Goal: Check status: Check status

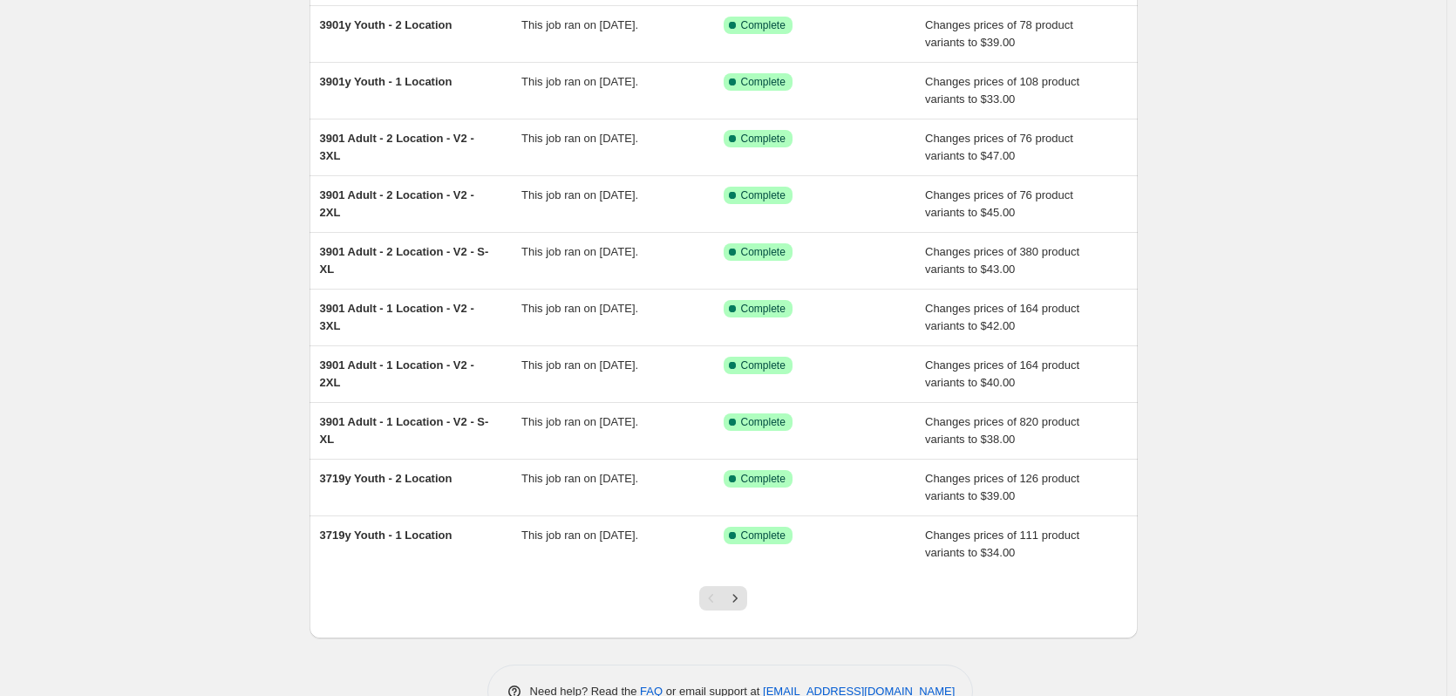
scroll to position [115, 0]
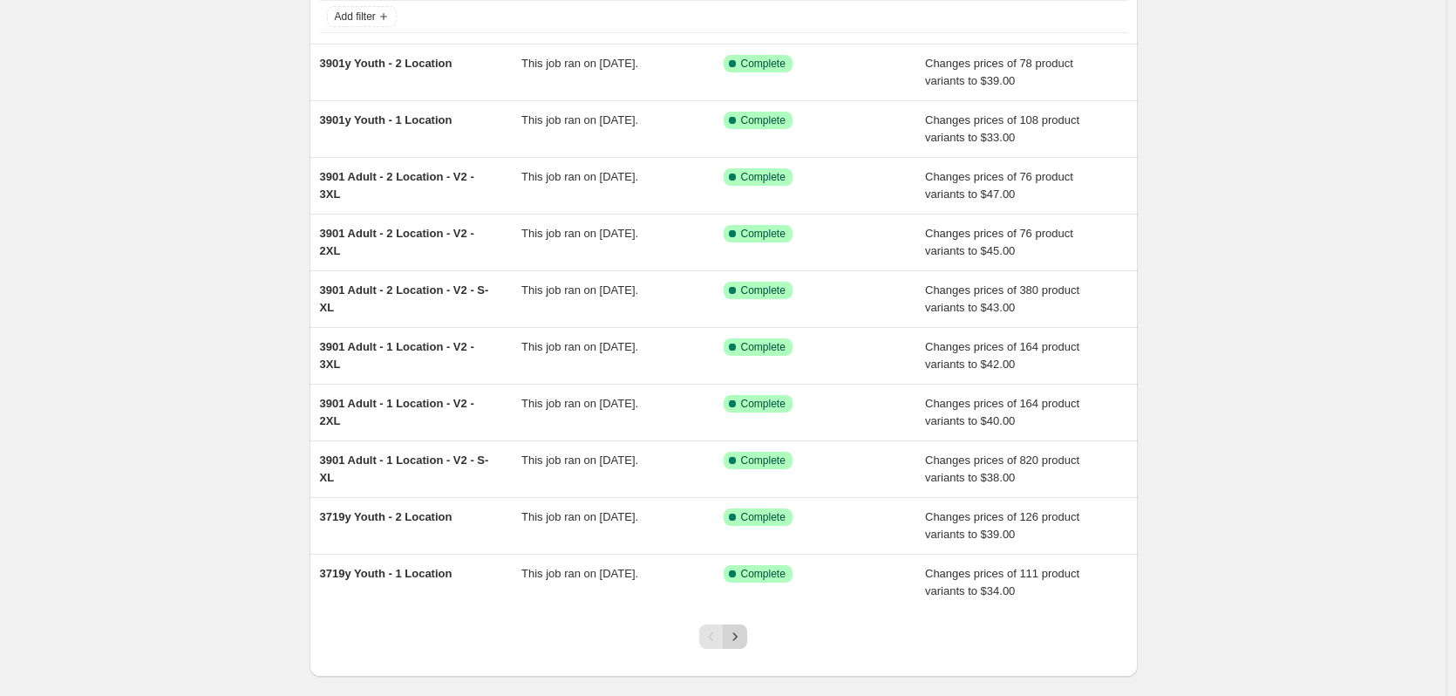
click at [739, 633] on icon "Next" at bounding box center [734, 636] width 17 height 17
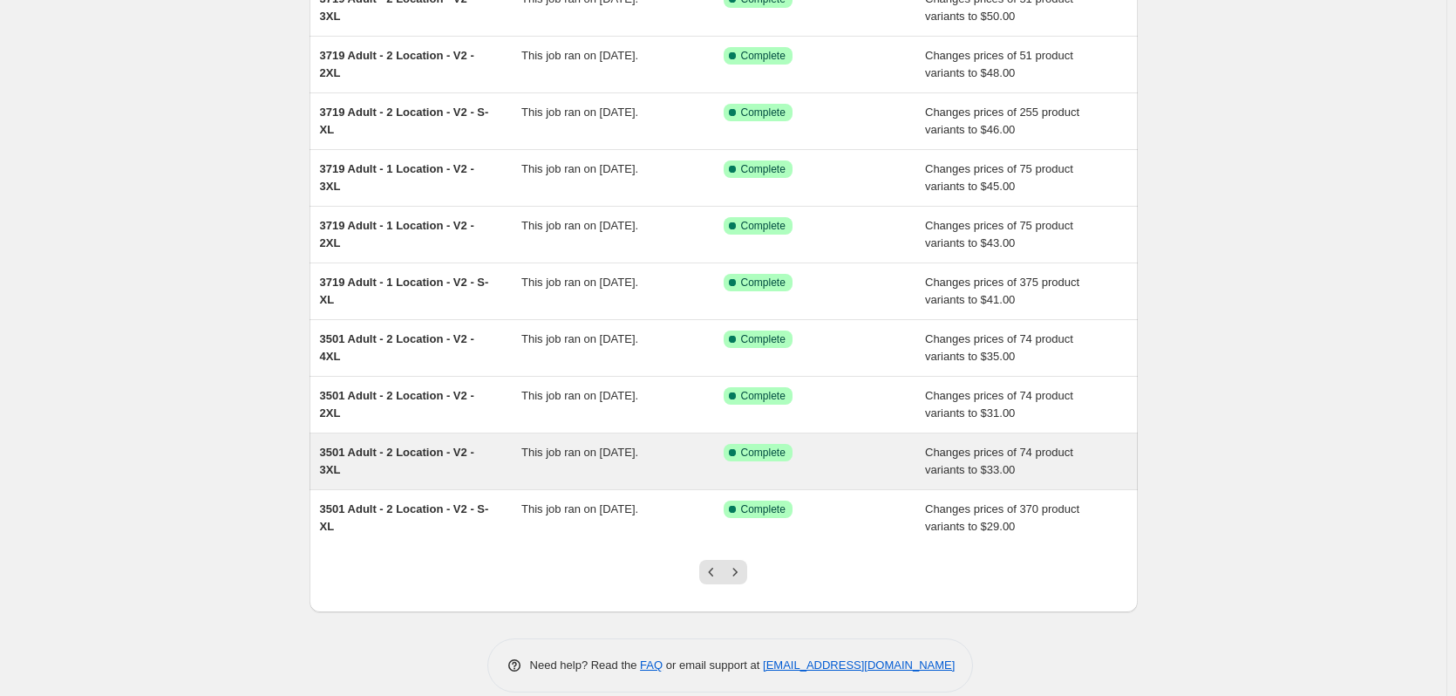
scroll to position [202, 0]
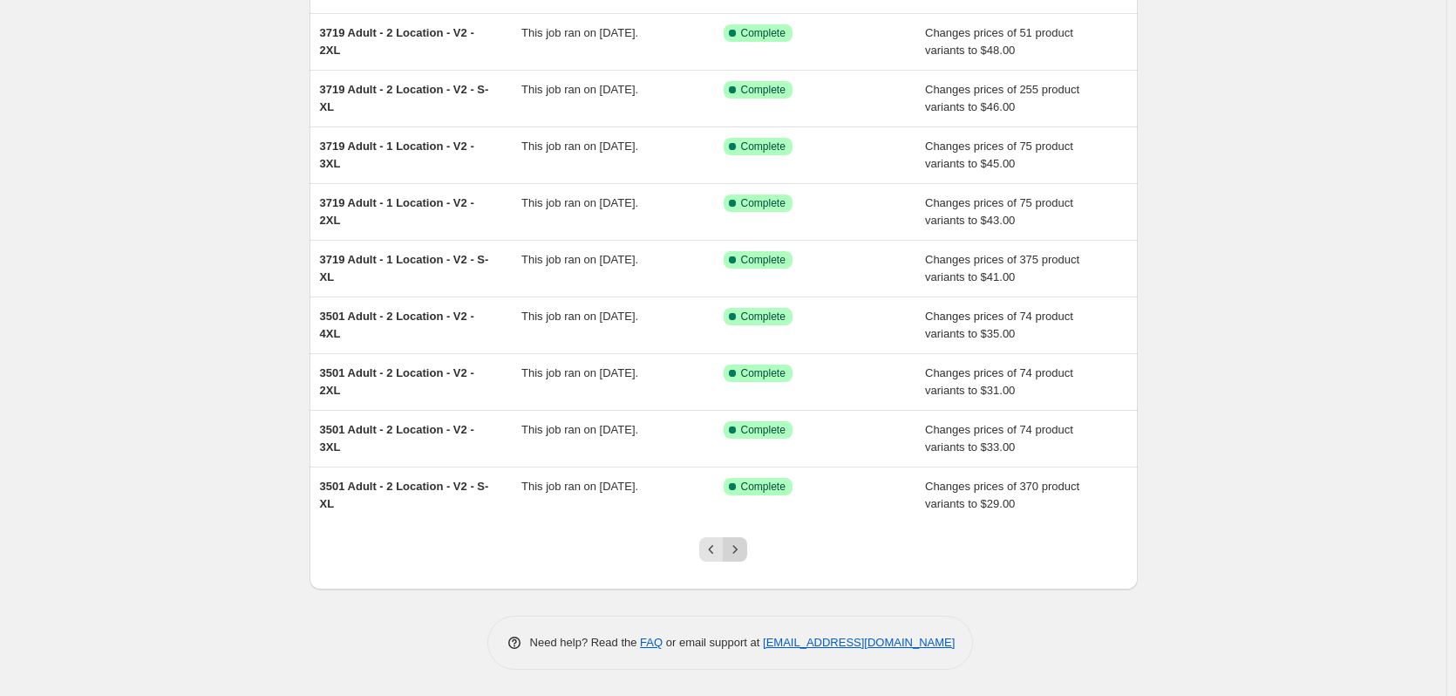
click at [740, 550] on icon "Next" at bounding box center [734, 549] width 17 height 17
click at [734, 555] on icon "Next" at bounding box center [734, 549] width 17 height 17
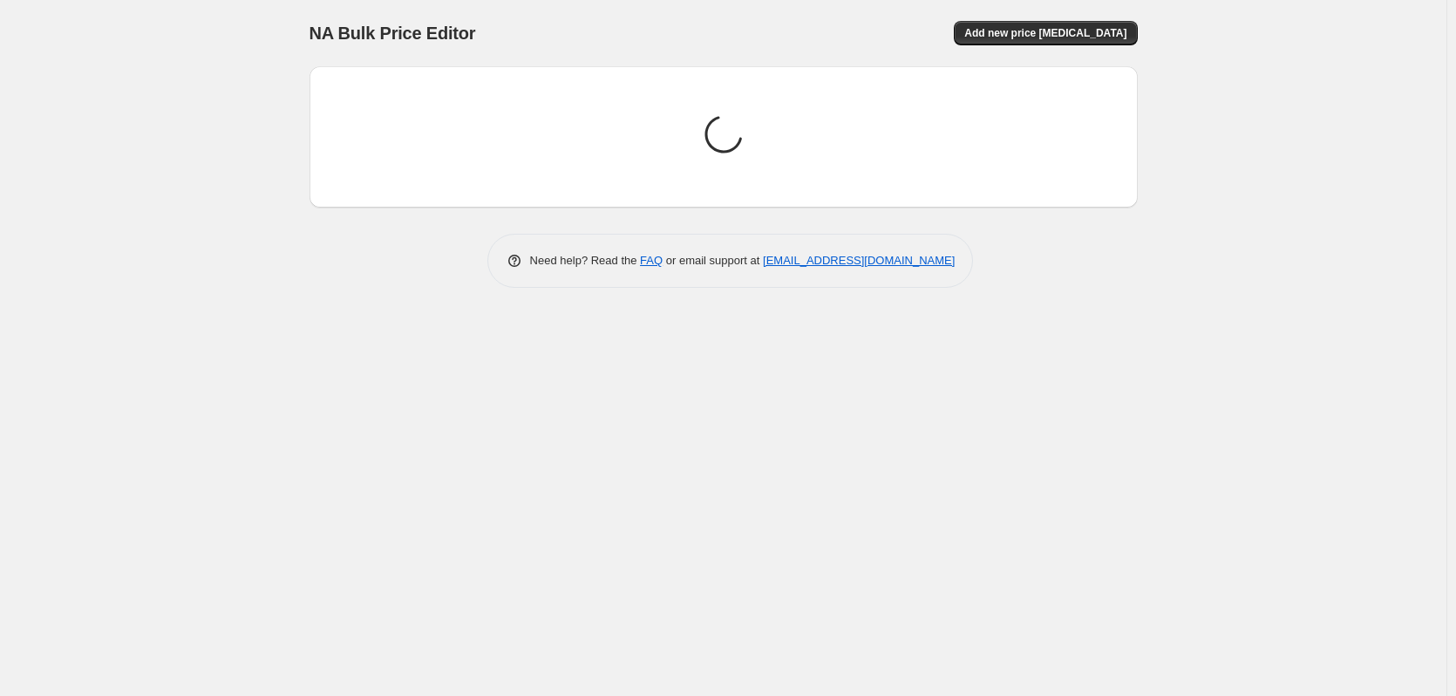
scroll to position [0, 0]
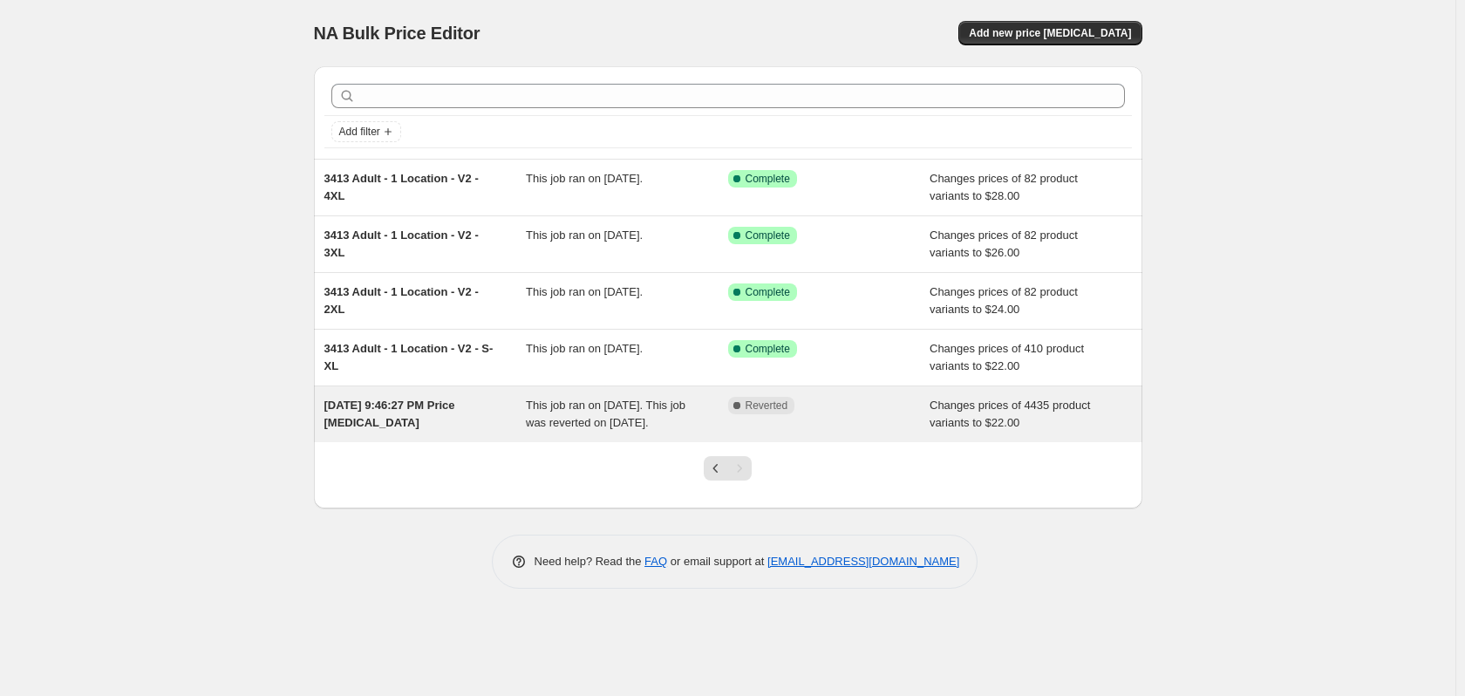
click at [651, 422] on div "This job ran on [DATE]. This job was reverted on [DATE]." at bounding box center [627, 414] width 202 height 35
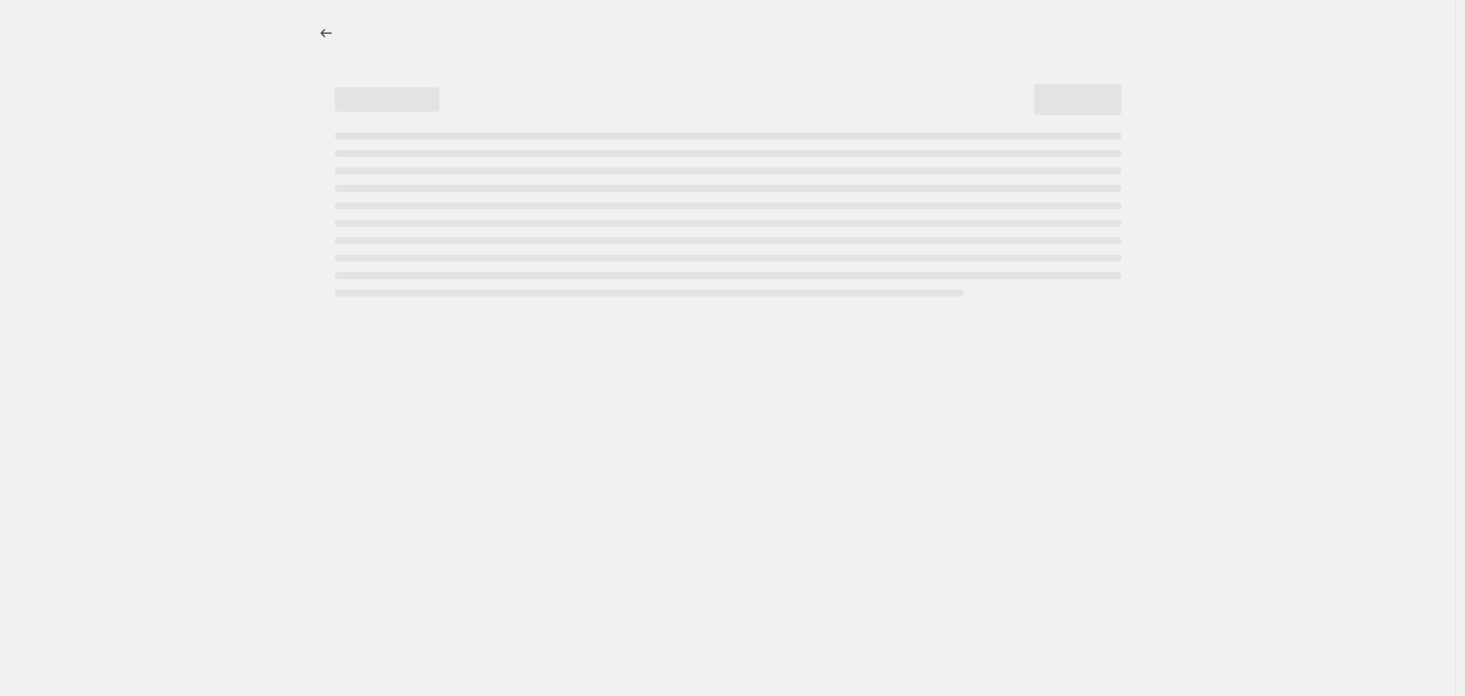
select select "remove"
select select "tag"
select select "title"
select select "not_equal"
select select "title"
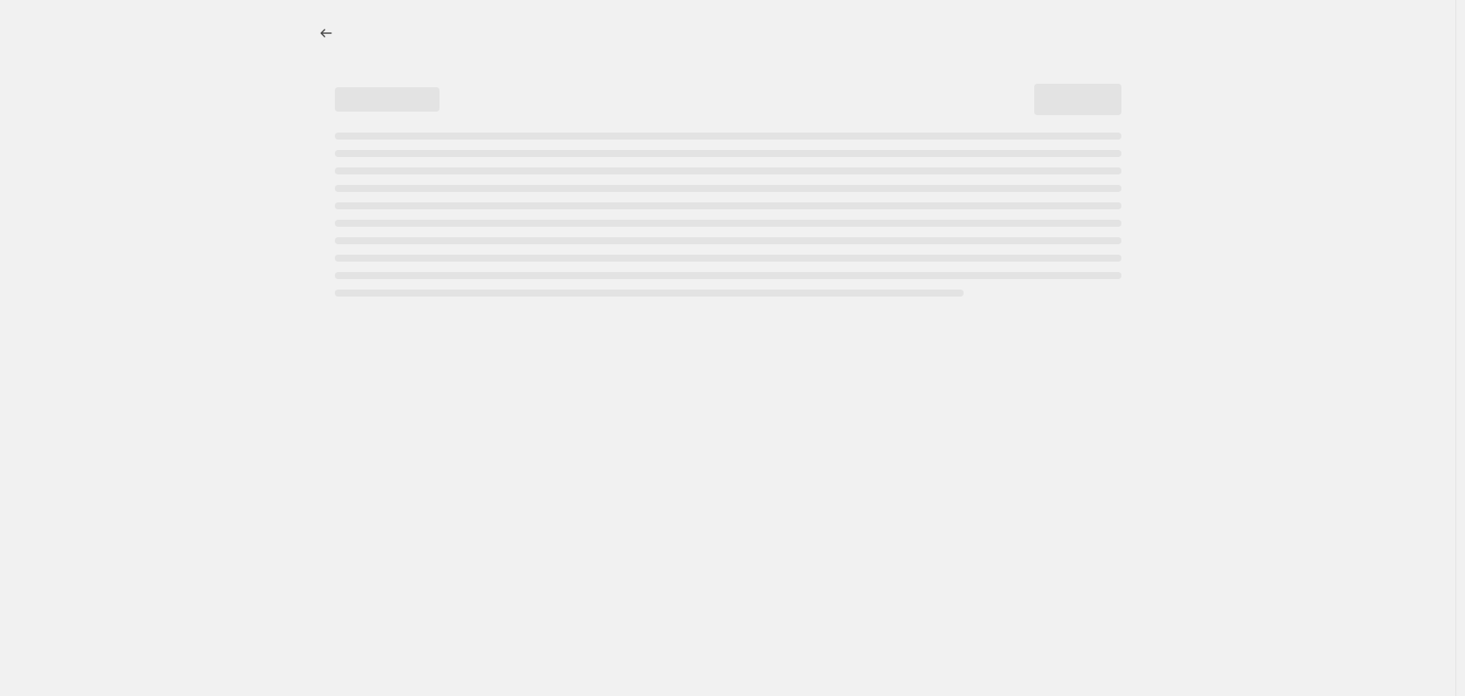
select select "not_equal"
select select "title"
select select "not_equal"
select select "title"
select select "not_equal"
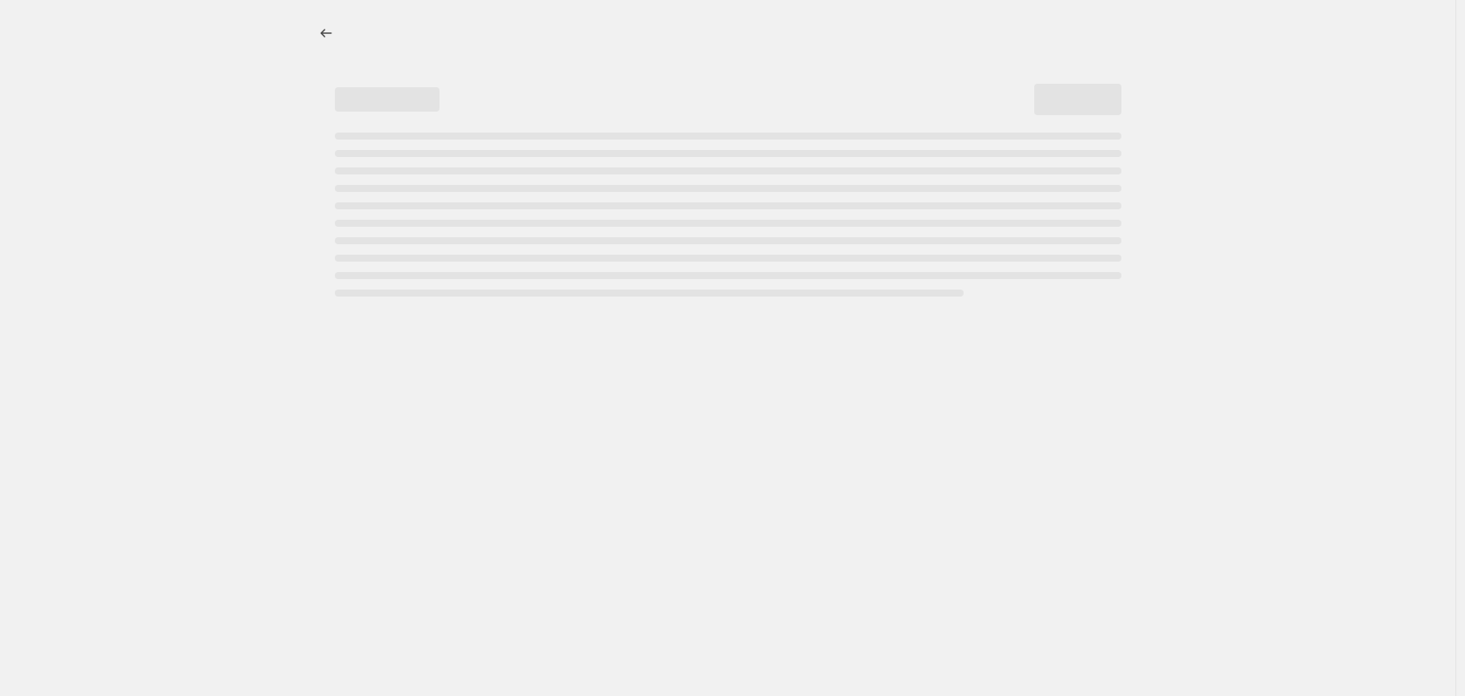
select select "title"
select select "not_equal"
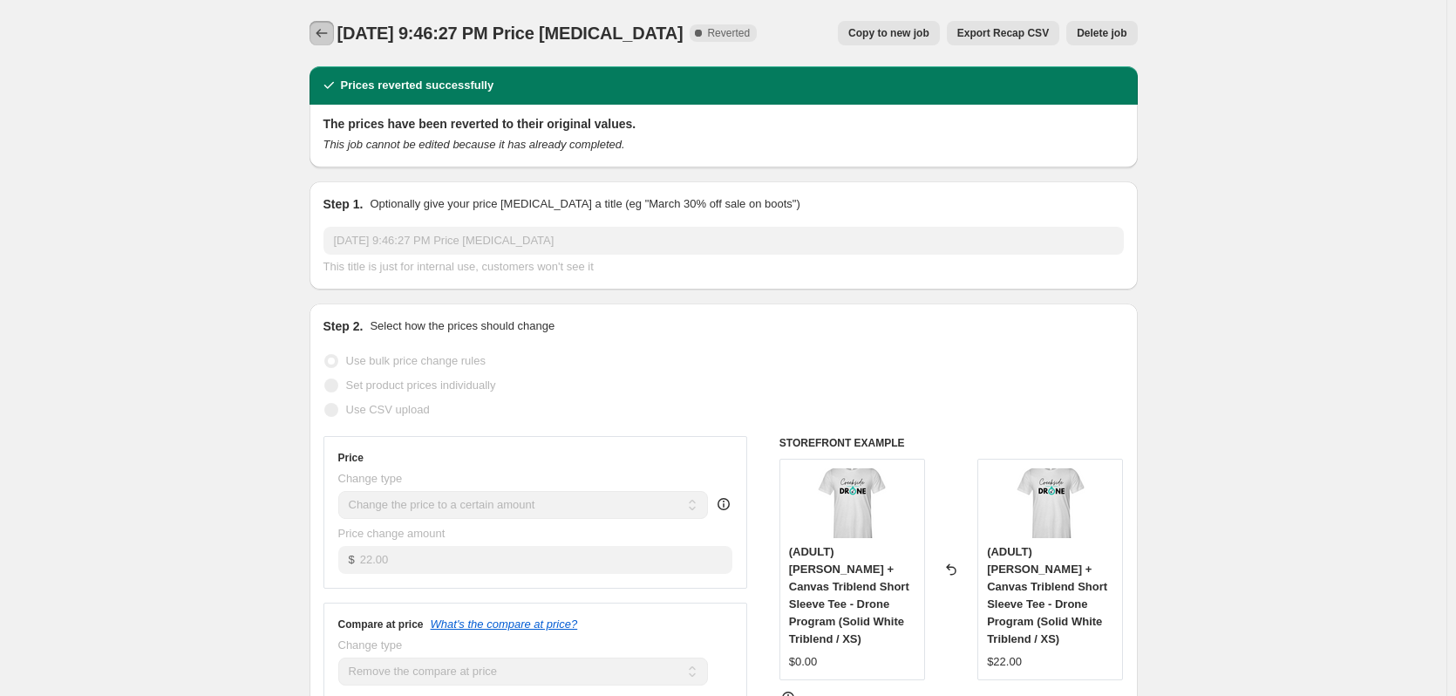
click at [318, 31] on icon "Price change jobs" at bounding box center [321, 32] width 17 height 17
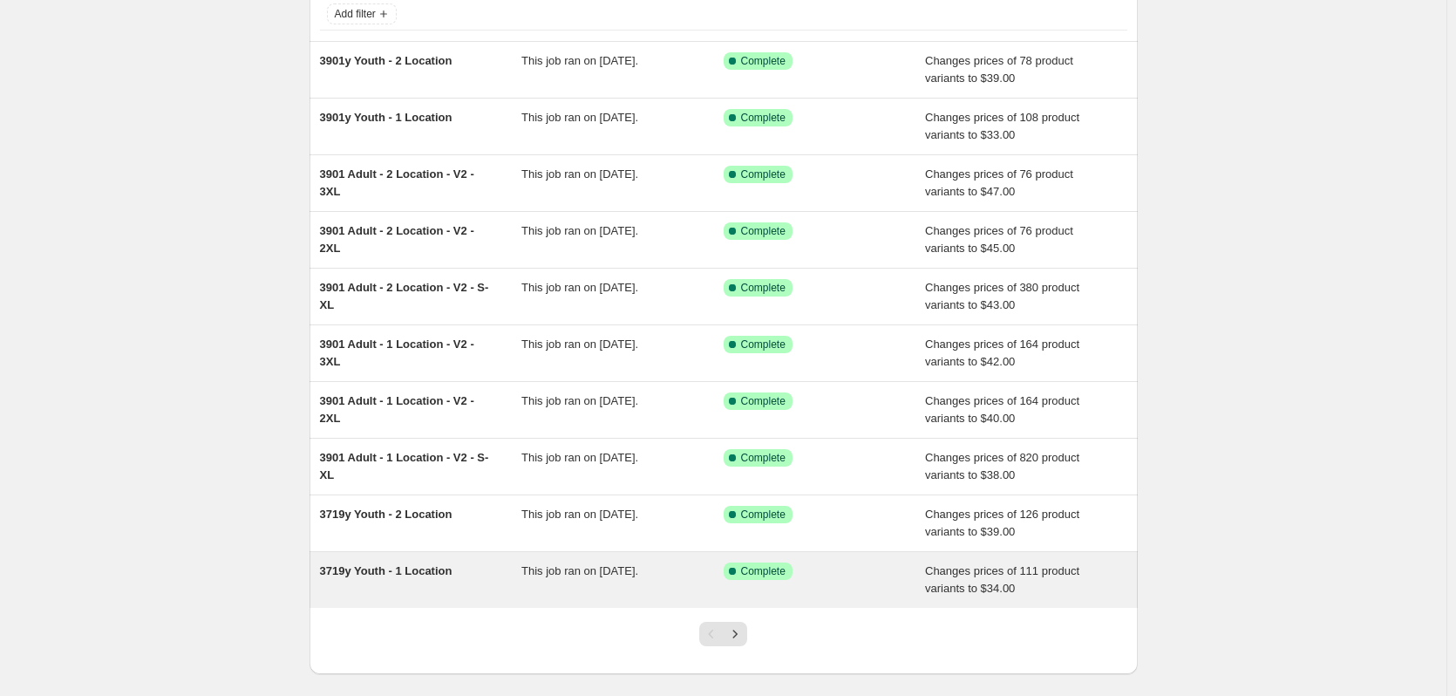
scroll to position [115, 0]
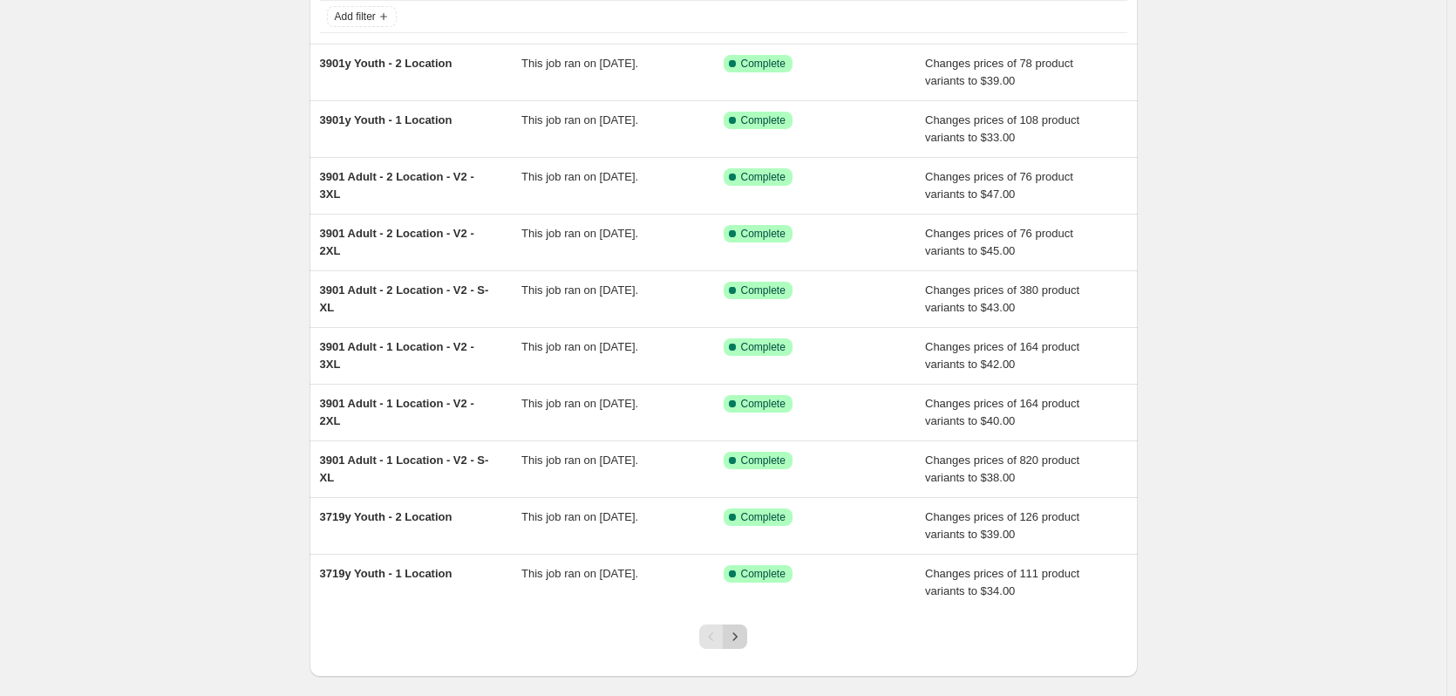
click at [744, 637] on icon "Next" at bounding box center [734, 636] width 17 height 17
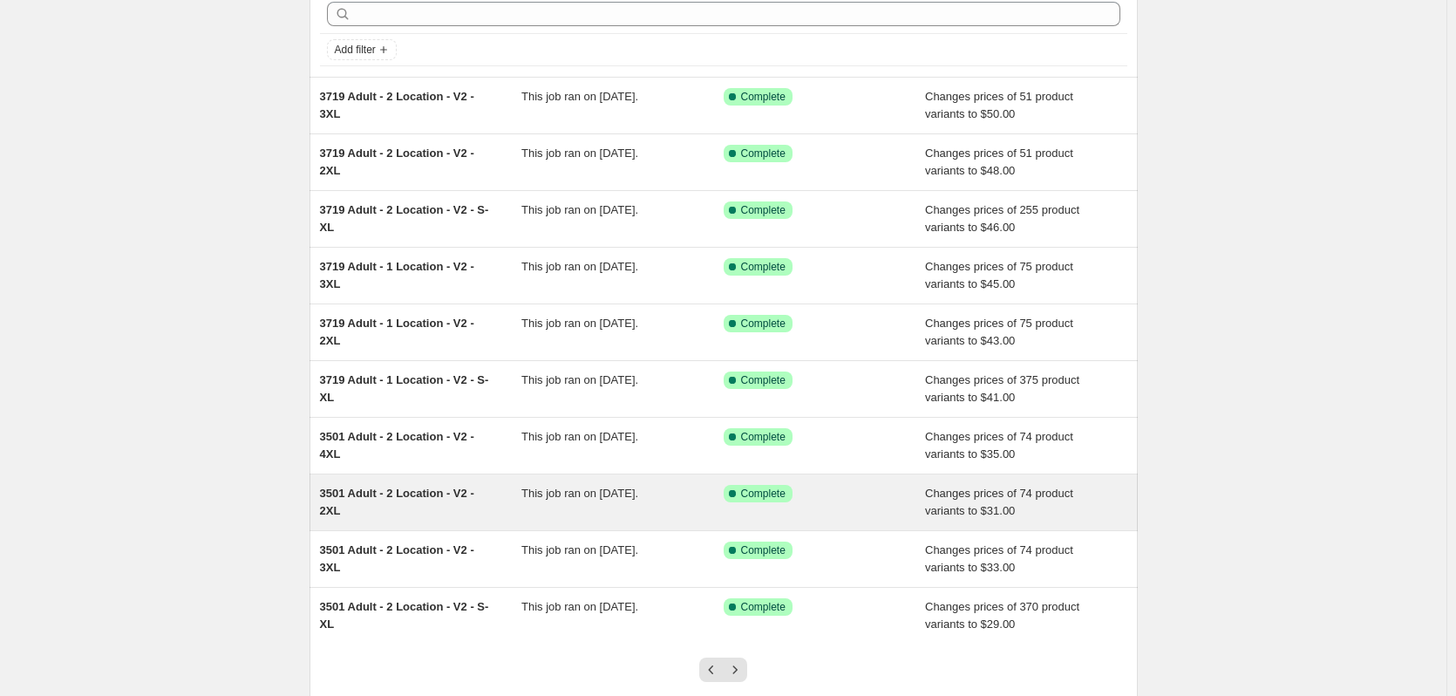
scroll to position [202, 0]
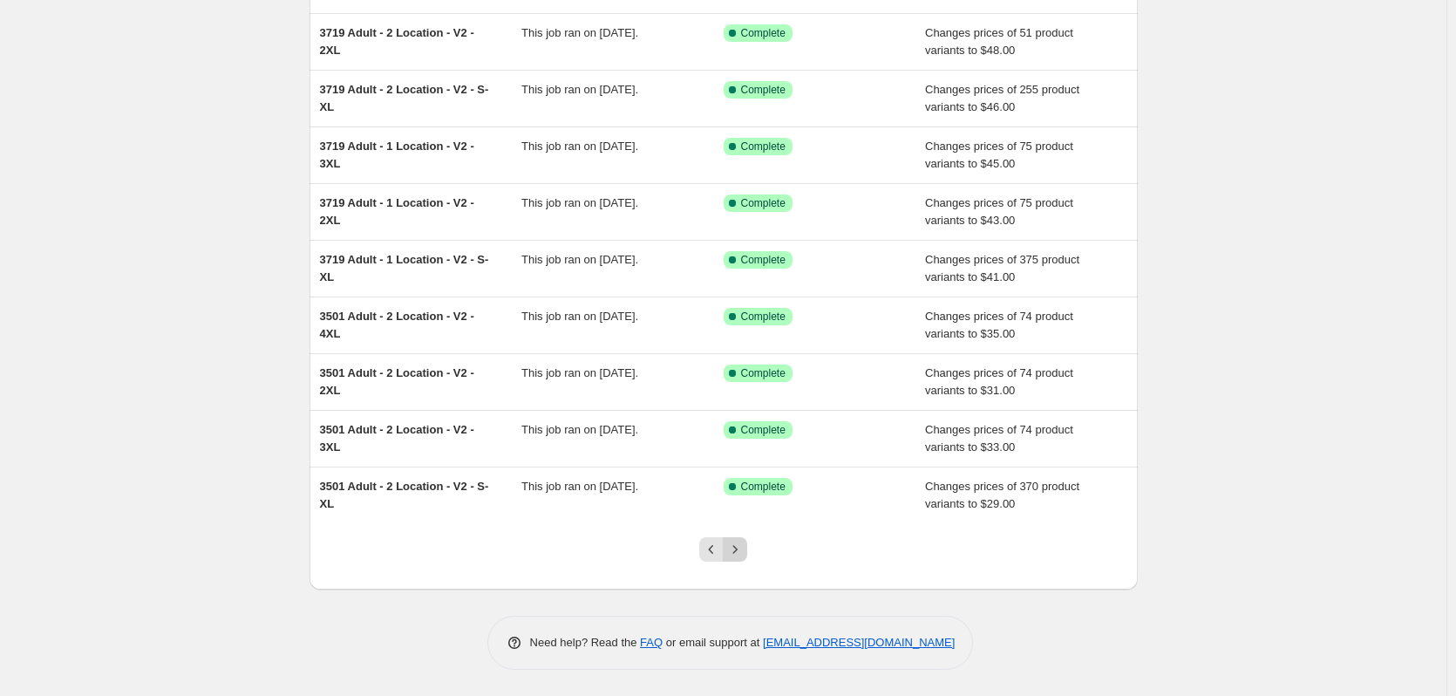
click at [733, 554] on icon "Next" at bounding box center [734, 549] width 17 height 17
click at [733, 549] on icon "Next" at bounding box center [734, 549] width 17 height 17
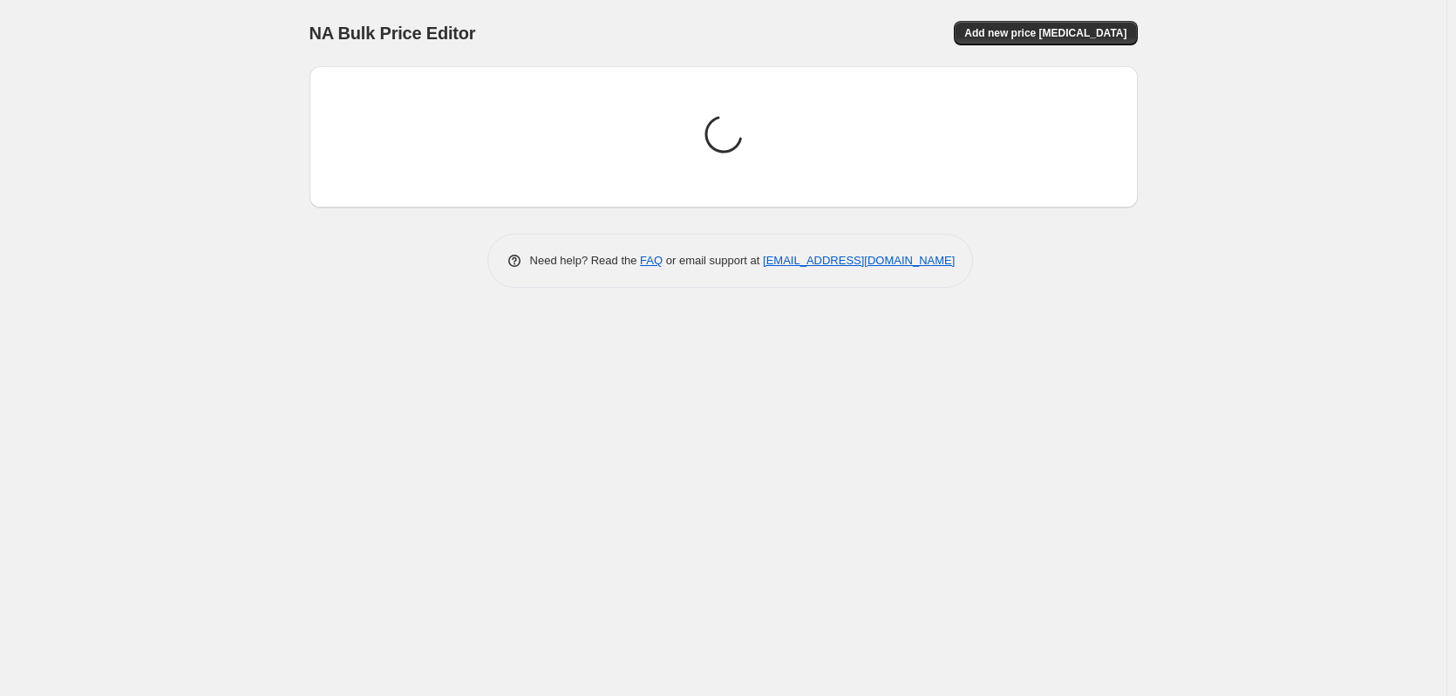
scroll to position [0, 0]
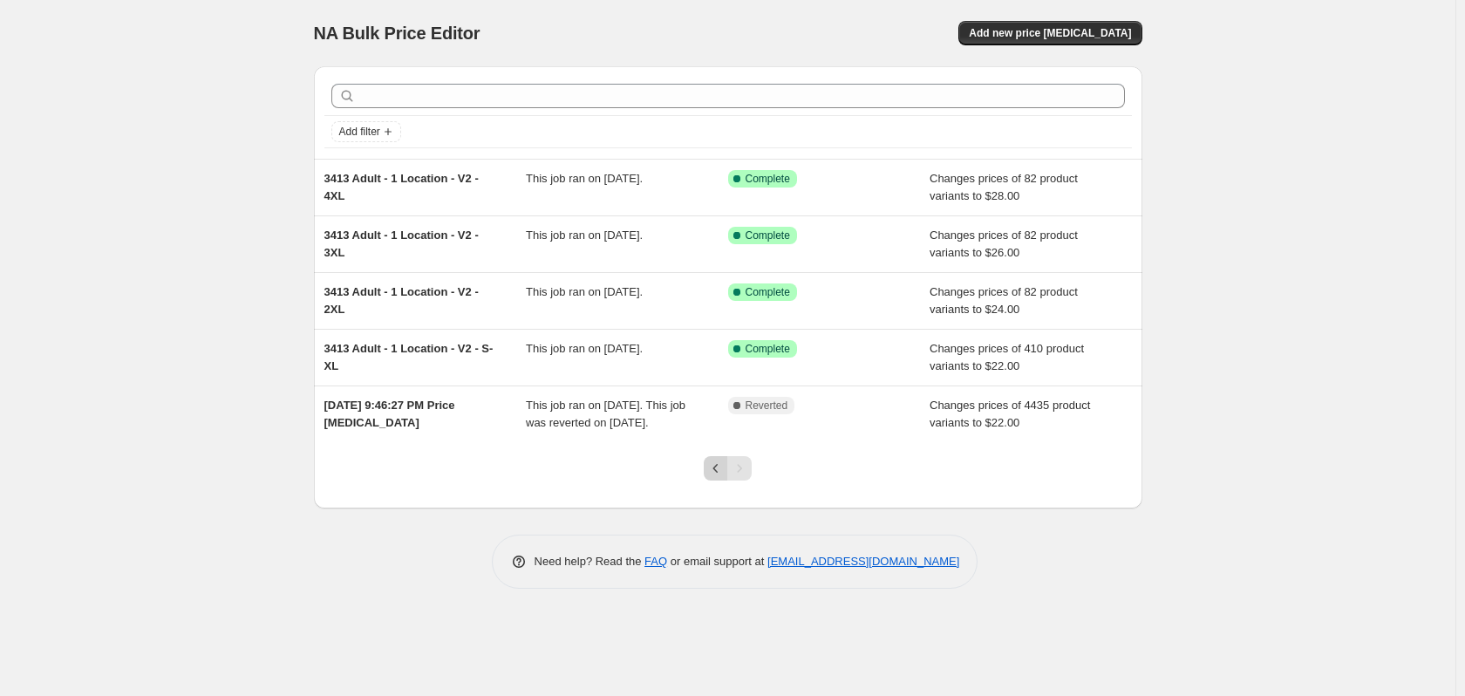
click at [710, 477] on icon "Previous" at bounding box center [715, 468] width 17 height 17
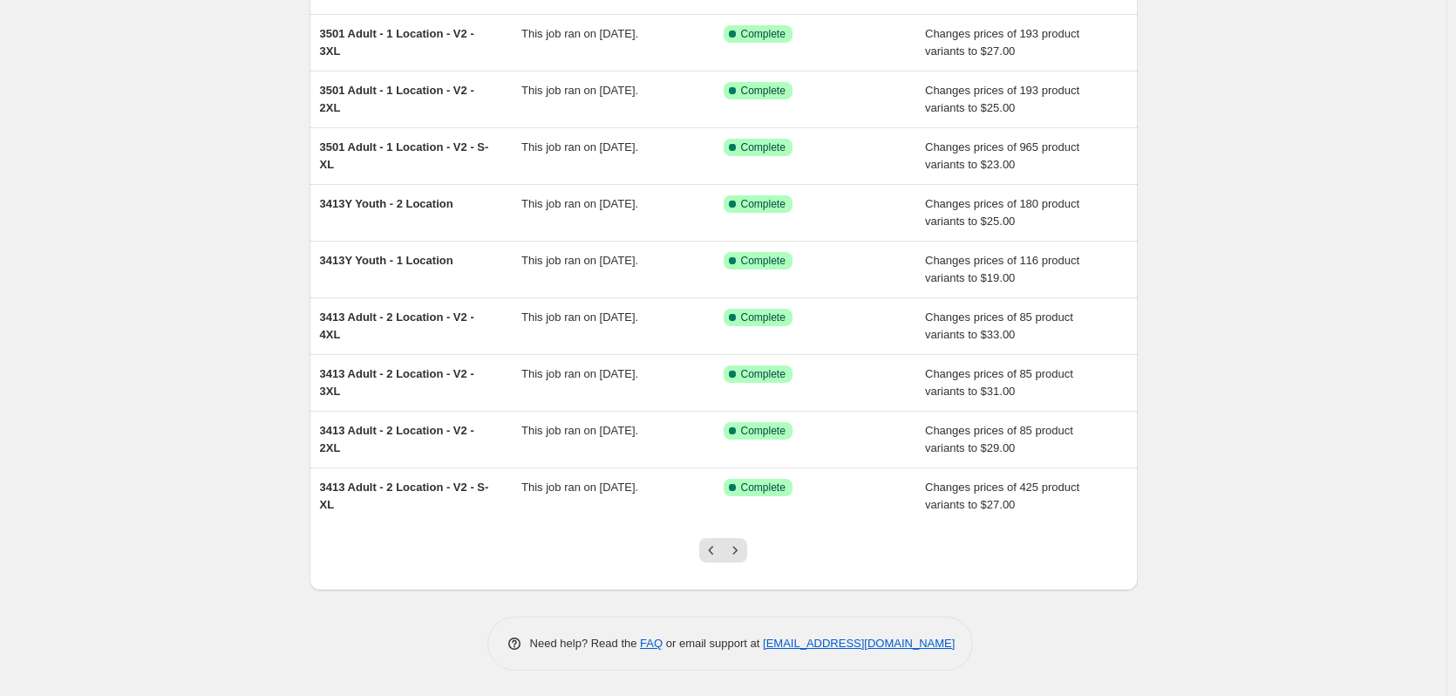
scroll to position [202, 0]
click at [713, 549] on icon "Previous" at bounding box center [711, 549] width 17 height 17
click at [710, 553] on icon "Previous" at bounding box center [711, 549] width 17 height 17
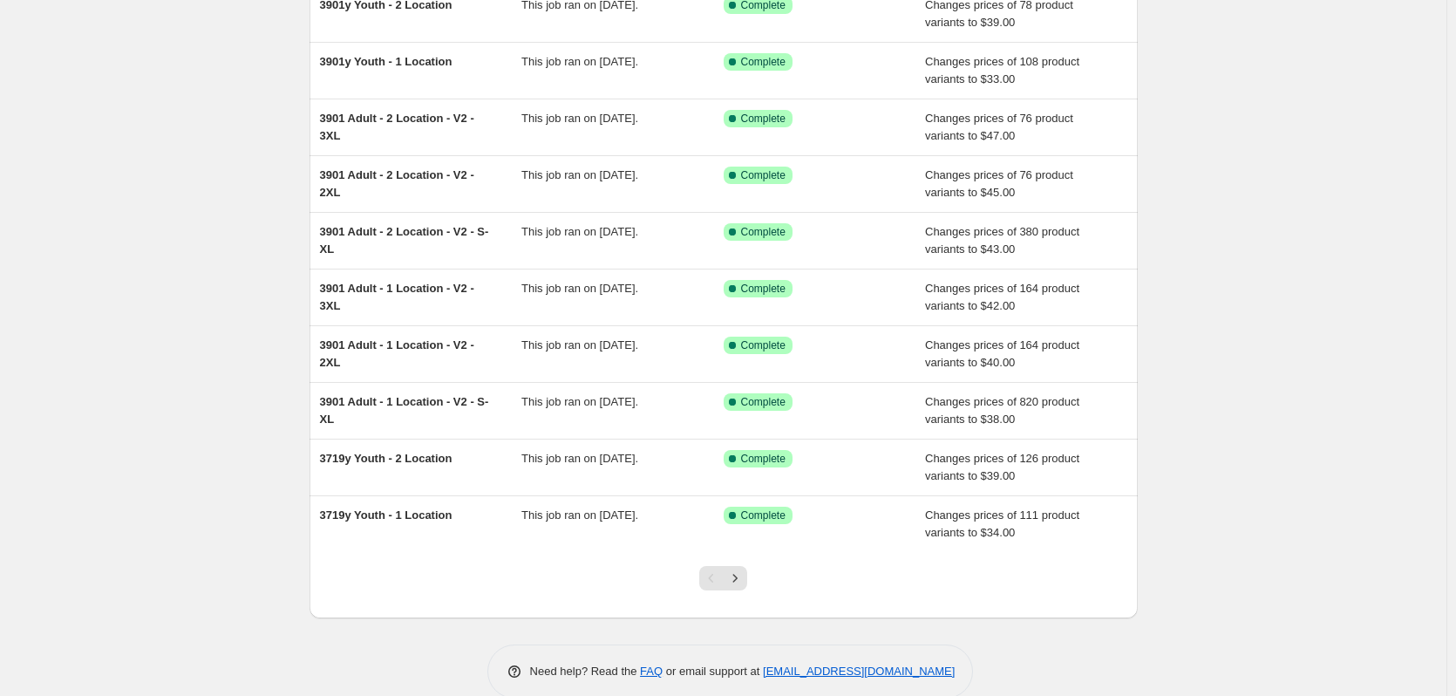
scroll to position [0, 0]
